Goal: Manage account settings

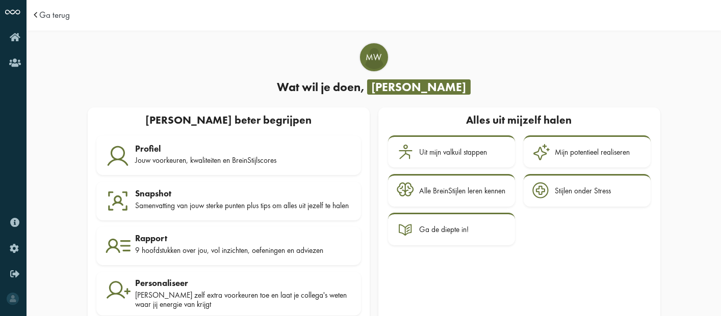
scroll to position [29, 0]
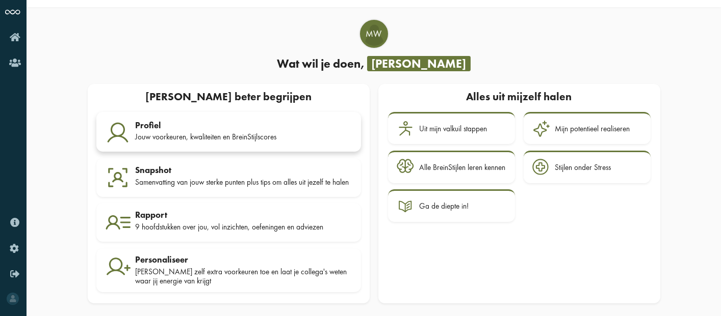
click at [215, 124] on div "Profiel" at bounding box center [244, 125] width 217 height 10
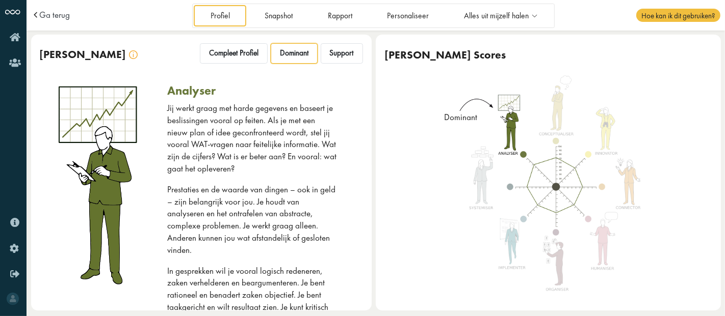
click at [619, 77] on img at bounding box center [556, 187] width 189 height 224
click at [341, 51] on span "Support" at bounding box center [342, 53] width 24 height 10
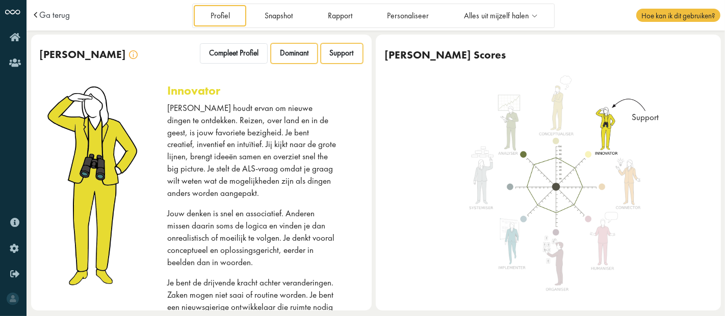
click at [280, 51] on span "Dominant" at bounding box center [294, 53] width 29 height 10
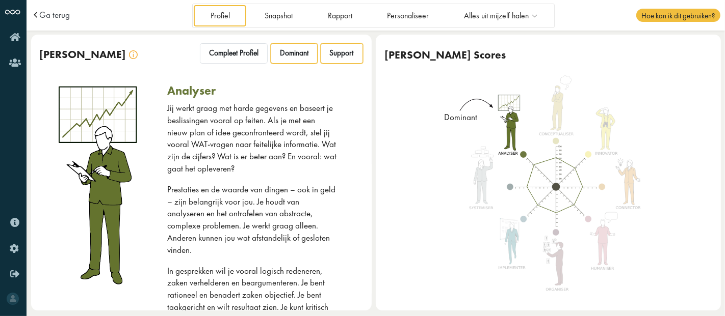
click at [336, 49] on span "Support" at bounding box center [342, 53] width 24 height 10
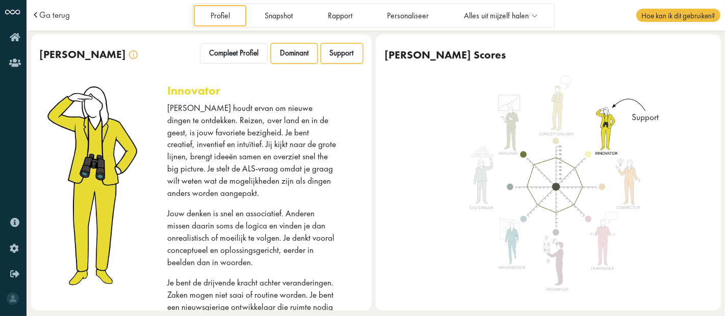
click at [287, 56] on span "Dominant" at bounding box center [294, 53] width 29 height 10
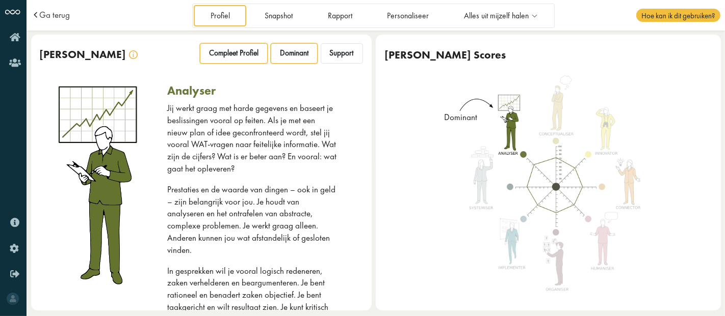
click at [240, 55] on span "Compleet Profiel" at bounding box center [233, 53] width 49 height 10
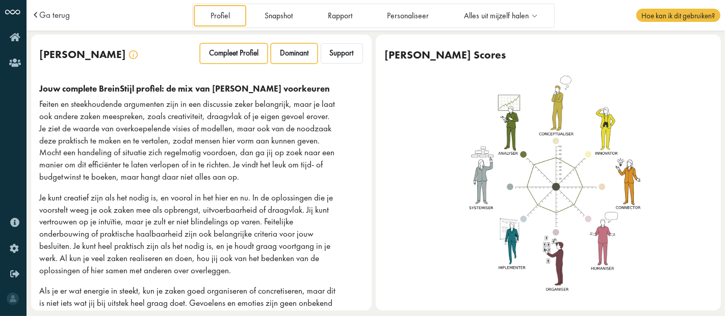
click at [286, 57] on span "Dominant" at bounding box center [294, 53] width 29 height 10
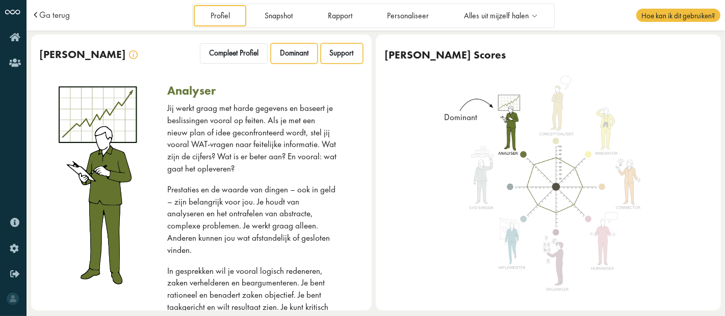
click at [330, 54] on span "Support" at bounding box center [342, 53] width 24 height 10
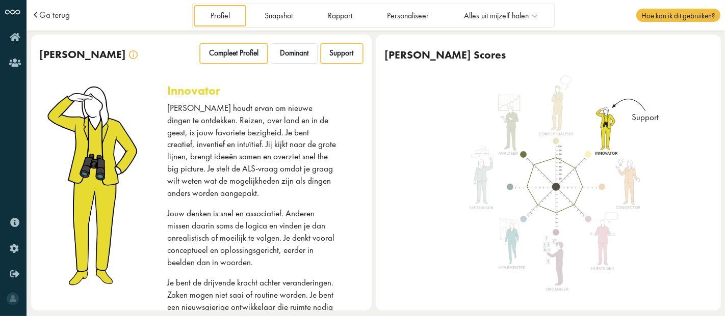
click at [250, 59] on div "Compleet Profiel" at bounding box center [234, 53] width 68 height 20
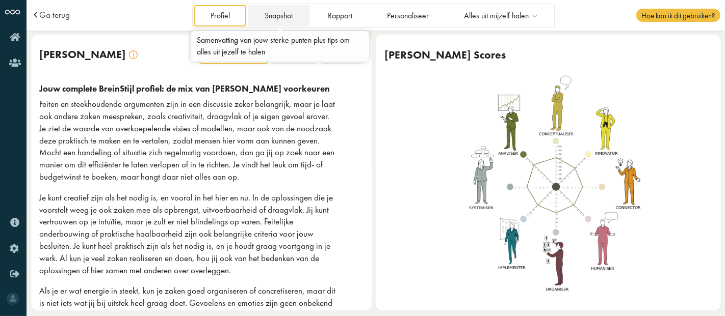
click at [283, 14] on link "Snapshot" at bounding box center [278, 15] width 61 height 21
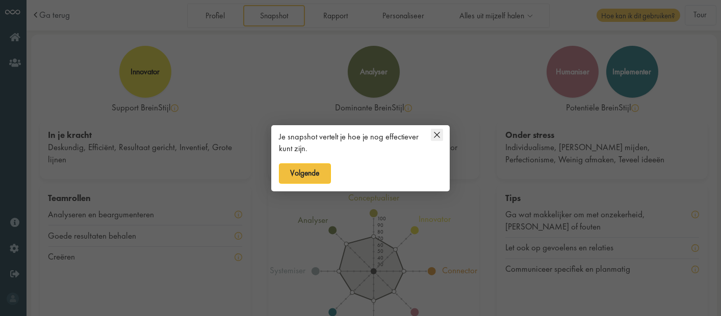
scroll to position [4, 0]
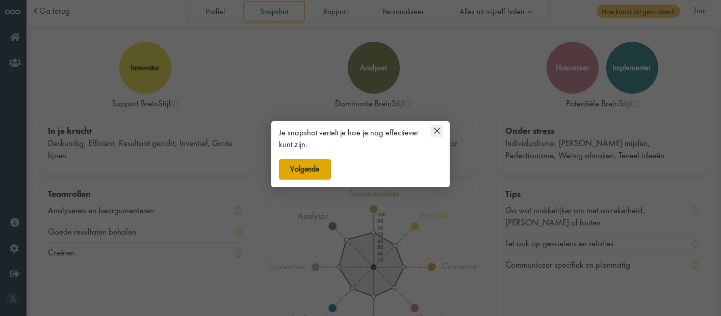
click at [313, 165] on button "Volgende" at bounding box center [305, 170] width 52 height 20
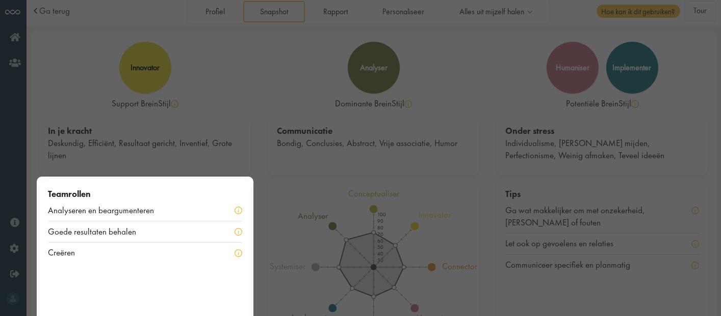
scroll to position [49, 0]
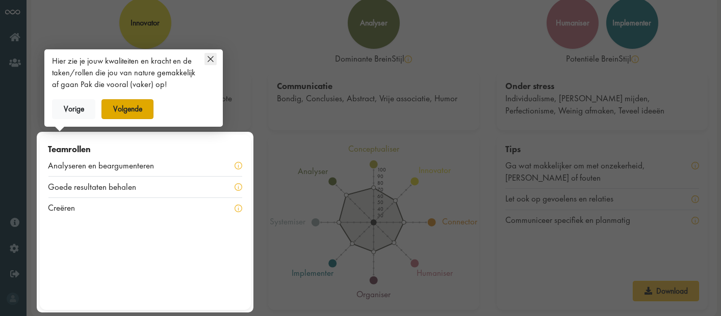
click at [132, 113] on button "Volgende" at bounding box center [127, 109] width 52 height 20
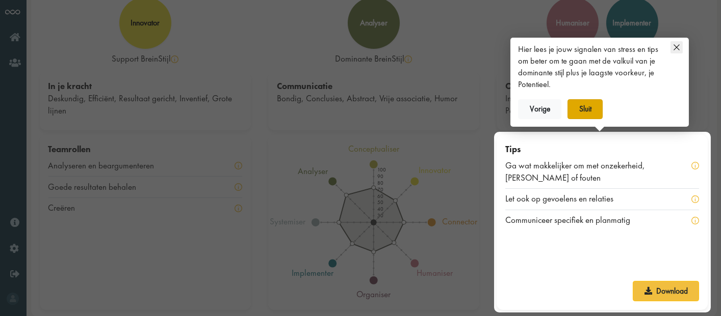
click at [582, 109] on button "Sluit" at bounding box center [584, 109] width 35 height 20
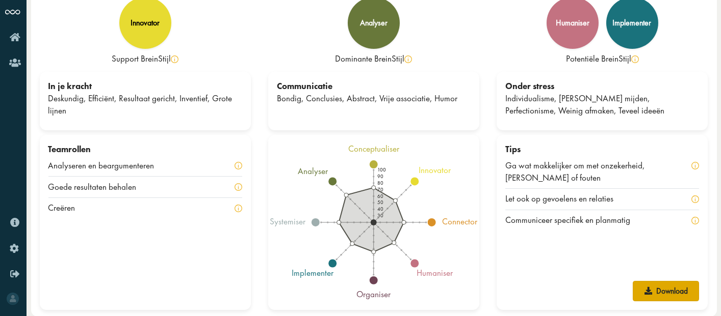
click at [663, 289] on link "Download" at bounding box center [665, 291] width 66 height 20
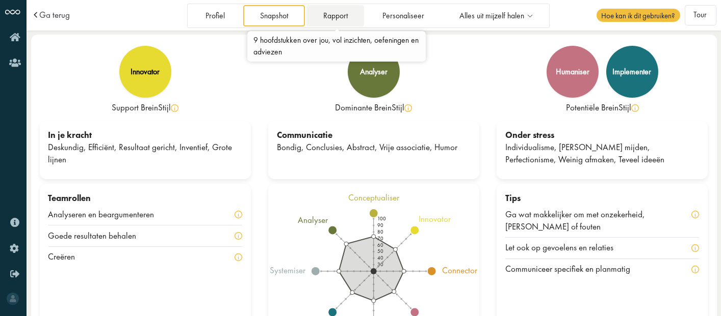
click at [340, 15] on link "Rapport" at bounding box center [335, 15] width 58 height 21
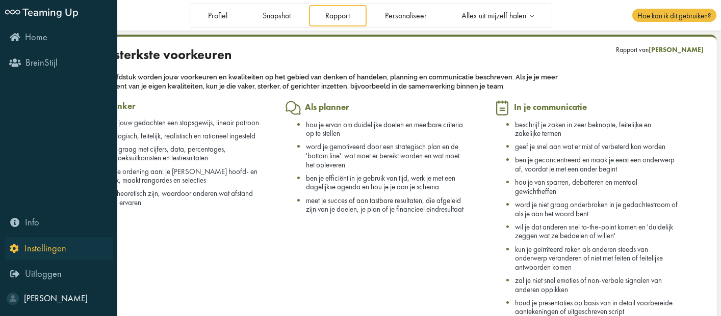
click at [46, 255] on link "Instellingen" at bounding box center [59, 248] width 109 height 23
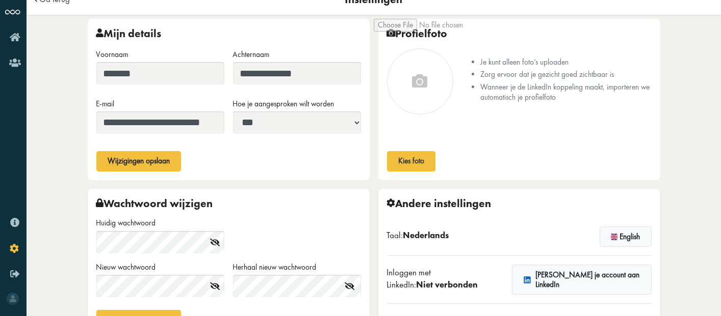
scroll to position [17, 0]
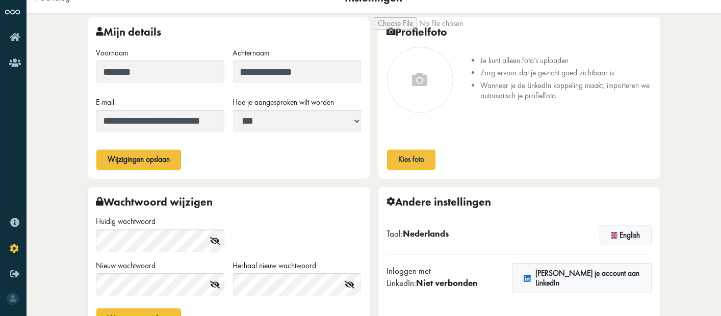
click at [269, 122] on select "**********" at bounding box center [297, 121] width 128 height 22
select select "****"
click at [233, 110] on select "**********" at bounding box center [297, 121] width 128 height 22
click at [152, 163] on button "Wijzigingen opslaan" at bounding box center [138, 160] width 85 height 20
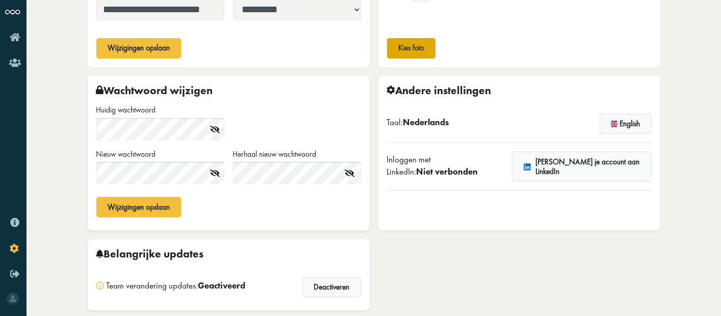
scroll to position [129, 0]
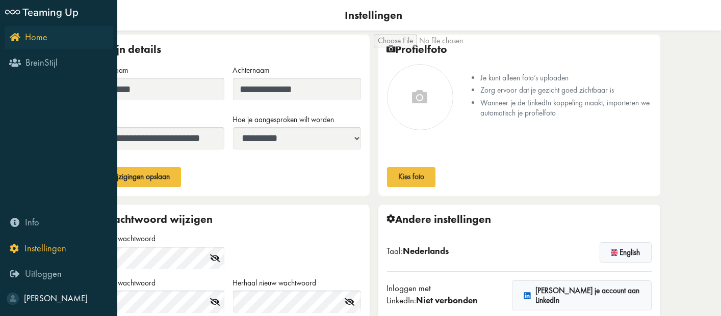
click at [25, 40] on span "Home" at bounding box center [36, 37] width 22 height 12
